Goal: Information Seeking & Learning: Learn about a topic

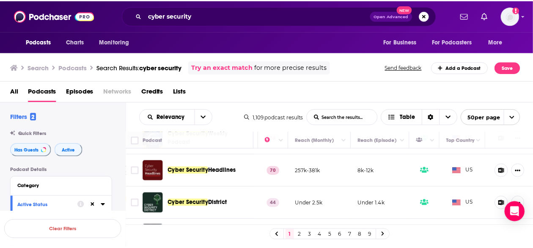
scroll to position [0, 230]
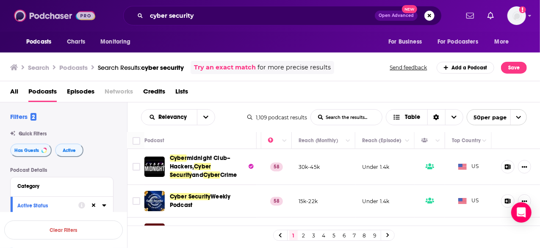
click at [44, 18] on img at bounding box center [54, 16] width 81 height 16
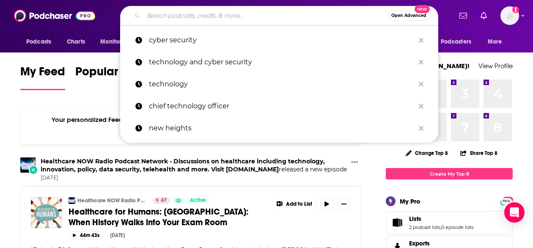
click at [236, 14] on input "Search podcasts, credits, & more..." at bounding box center [265, 16] width 244 height 14
click at [198, 15] on input "Search podcasts, credits, & more..." at bounding box center [265, 16] width 244 height 14
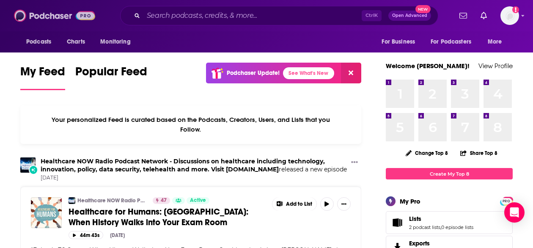
click at [40, 15] on img at bounding box center [54, 16] width 81 height 16
click at [195, 19] on input "Search podcasts, credits, & more..." at bounding box center [252, 16] width 218 height 14
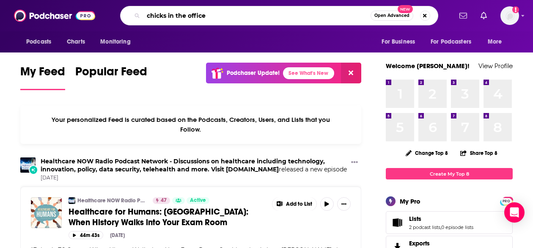
type input "chicks in the office"
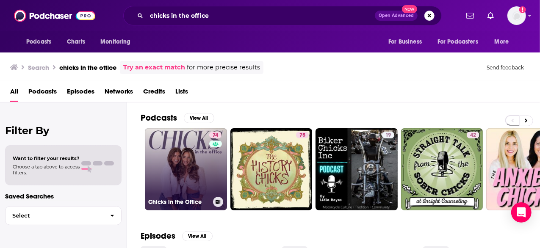
click at [177, 170] on link "74 Chicks in the Office" at bounding box center [186, 169] width 82 height 82
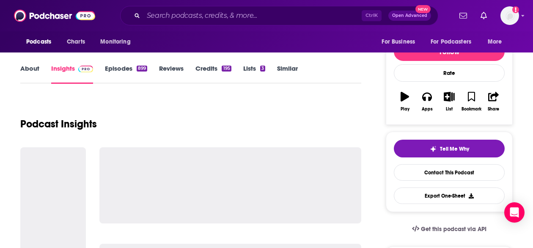
scroll to position [97, 0]
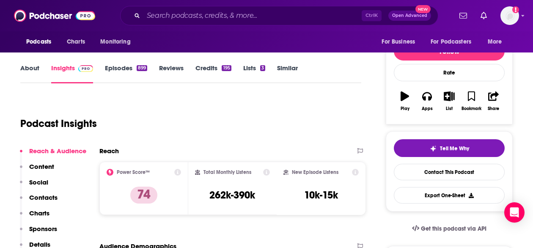
click at [25, 72] on link "About" at bounding box center [29, 73] width 19 height 19
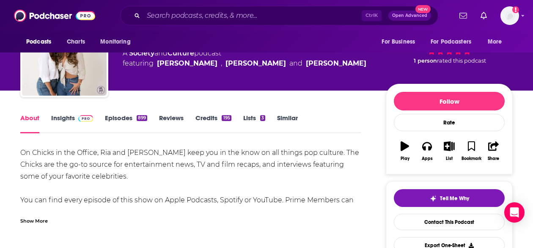
scroll to position [48, 0]
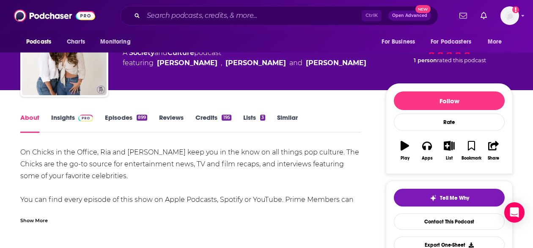
click at [69, 118] on link "Insights" at bounding box center [72, 122] width 42 height 19
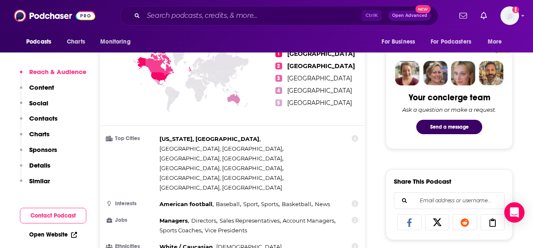
scroll to position [394, 0]
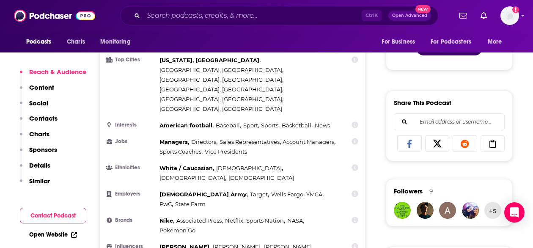
scroll to position [472, 0]
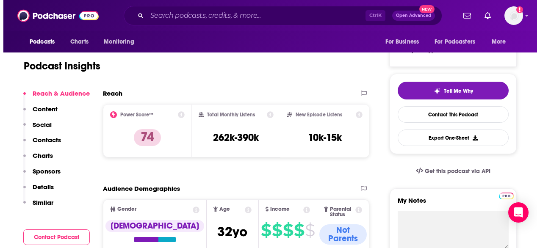
scroll to position [0, 0]
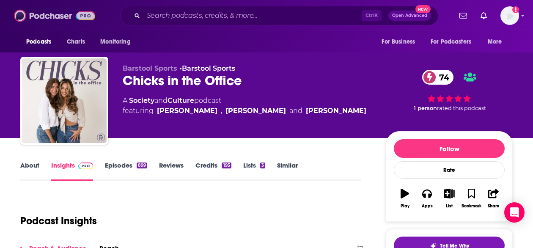
click at [54, 20] on img at bounding box center [54, 16] width 81 height 16
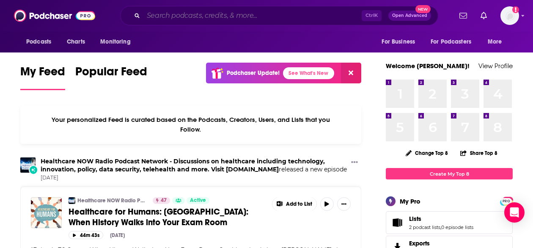
click at [189, 19] on input "Search podcasts, credits, & more..." at bounding box center [252, 16] width 218 height 14
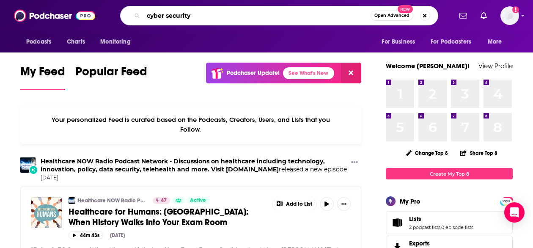
type input "cyber security"
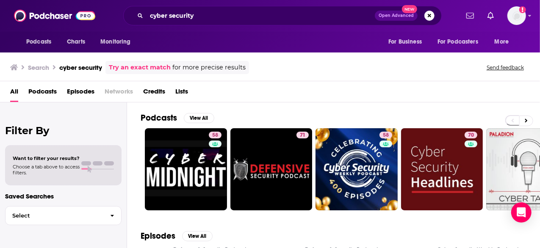
click at [38, 90] on span "Podcasts" at bounding box center [42, 93] width 28 height 17
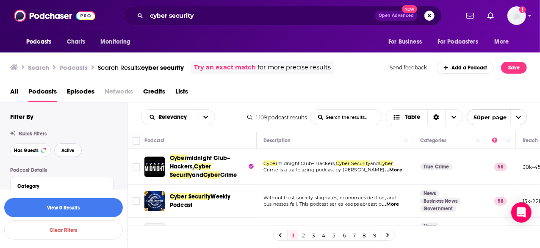
click at [66, 150] on span "Active" at bounding box center [67, 150] width 13 height 5
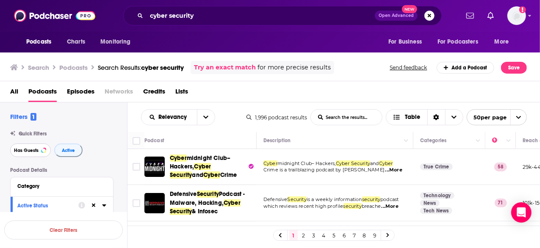
click at [22, 149] on span "Has Guests" at bounding box center [26, 150] width 25 height 5
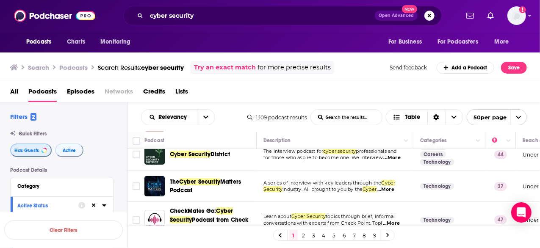
scroll to position [113, 0]
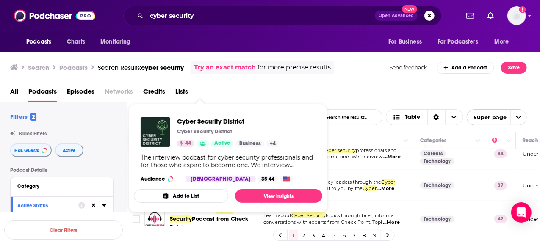
click at [207, 154] on div "The interview podcast for cyber security professionals and for those who aspire…" at bounding box center [228, 161] width 175 height 15
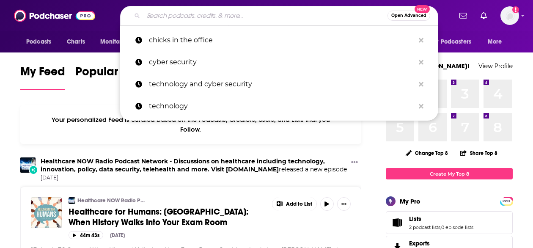
click at [190, 12] on input "Search podcasts, credits, & more..." at bounding box center [265, 16] width 244 height 14
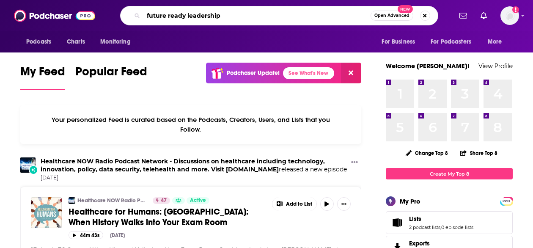
type input "future ready leadership"
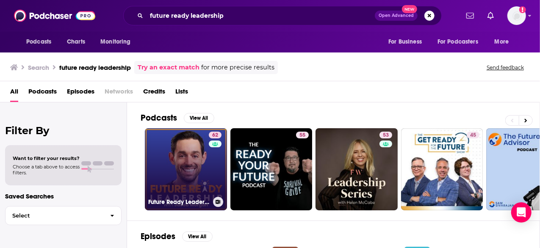
click at [173, 168] on link "62 Future Ready Leadership With Jacob Morgan" at bounding box center [186, 169] width 82 height 82
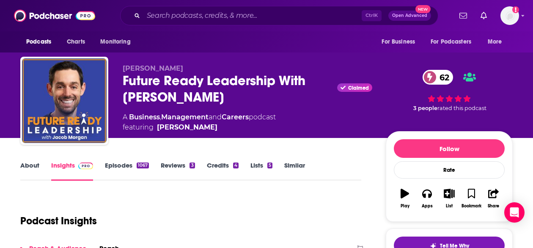
scroll to position [122, 0]
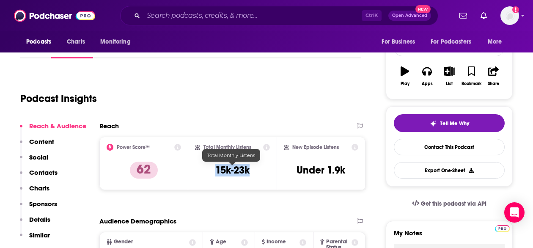
drag, startPoint x: 212, startPoint y: 171, endPoint x: 263, endPoint y: 171, distance: 50.8
click at [263, 171] on div "Total Monthly Listens 15k-23k" at bounding box center [232, 163] width 75 height 39
copy h3 "15k-23k"
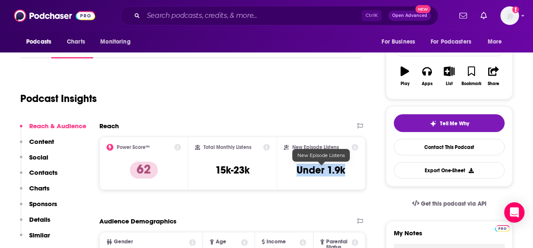
drag, startPoint x: 293, startPoint y: 171, endPoint x: 356, endPoint y: 176, distance: 63.3
click at [356, 176] on div "New Episode Listens Under 1.9k" at bounding box center [321, 163] width 74 height 39
copy h3 "Under 1.9k"
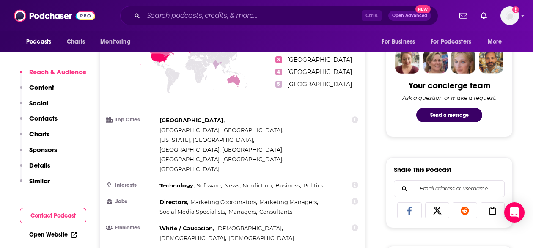
scroll to position [405, 0]
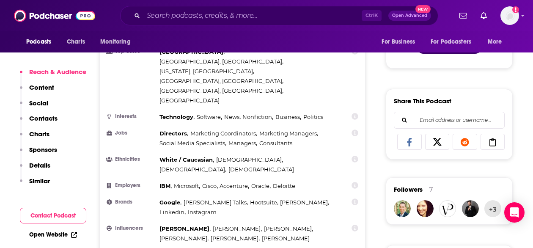
scroll to position [474, 0]
